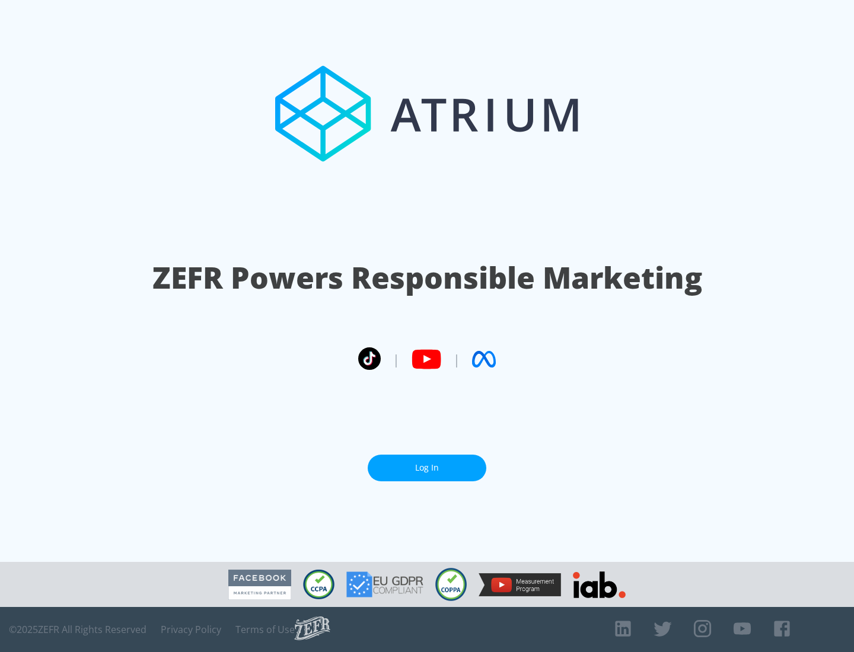
click at [427, 468] on link "Log In" at bounding box center [426, 468] width 119 height 27
